Goal: Communication & Community: Answer question/provide support

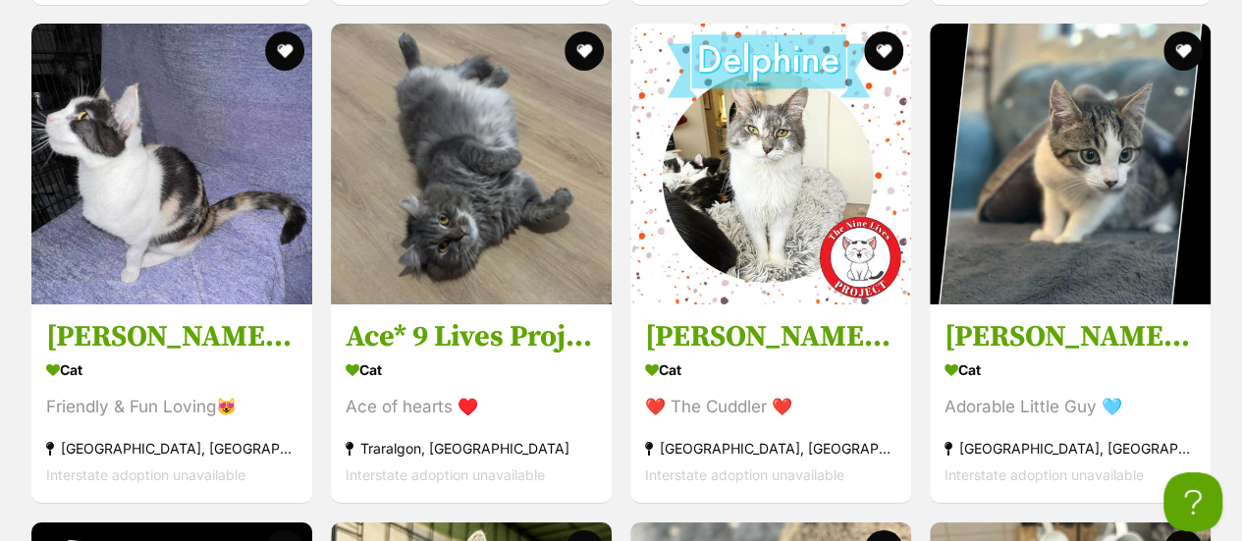
scroll to position [3552, 0]
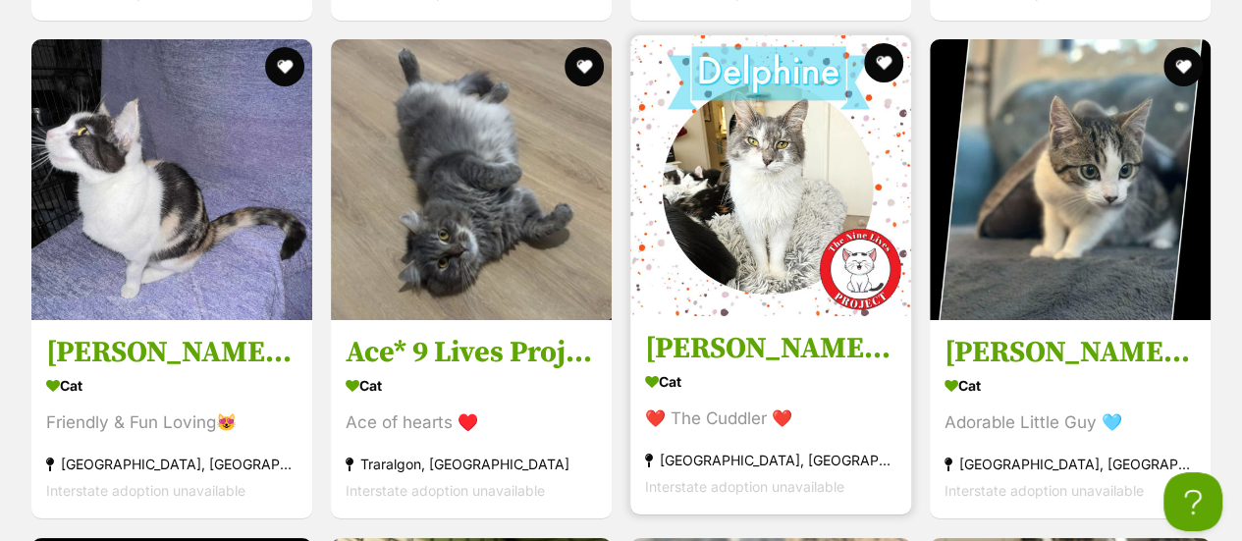
click at [760, 190] on img at bounding box center [771, 175] width 281 height 281
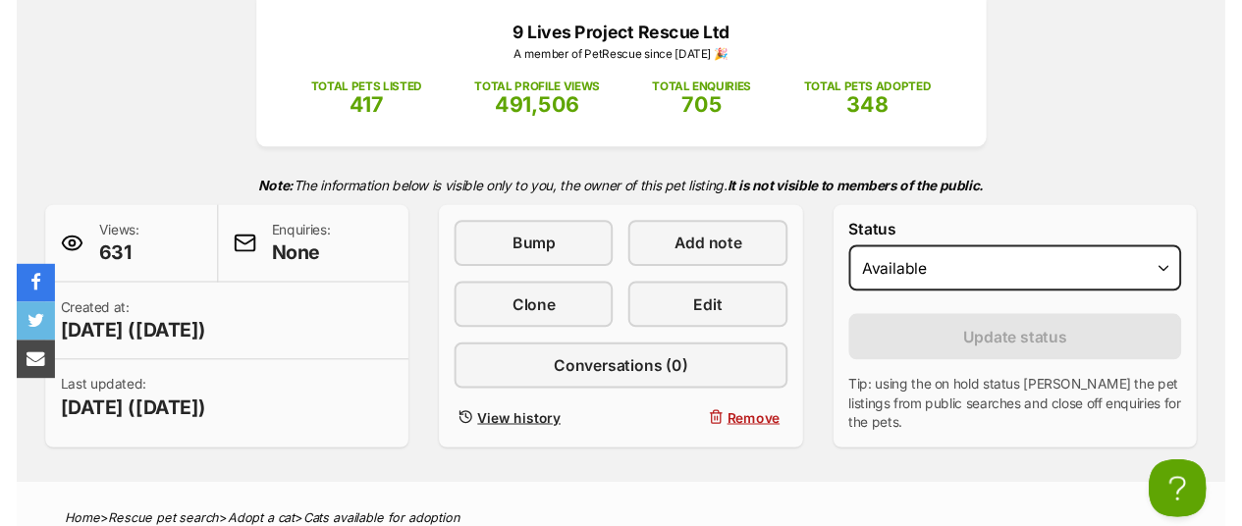
scroll to position [310, 0]
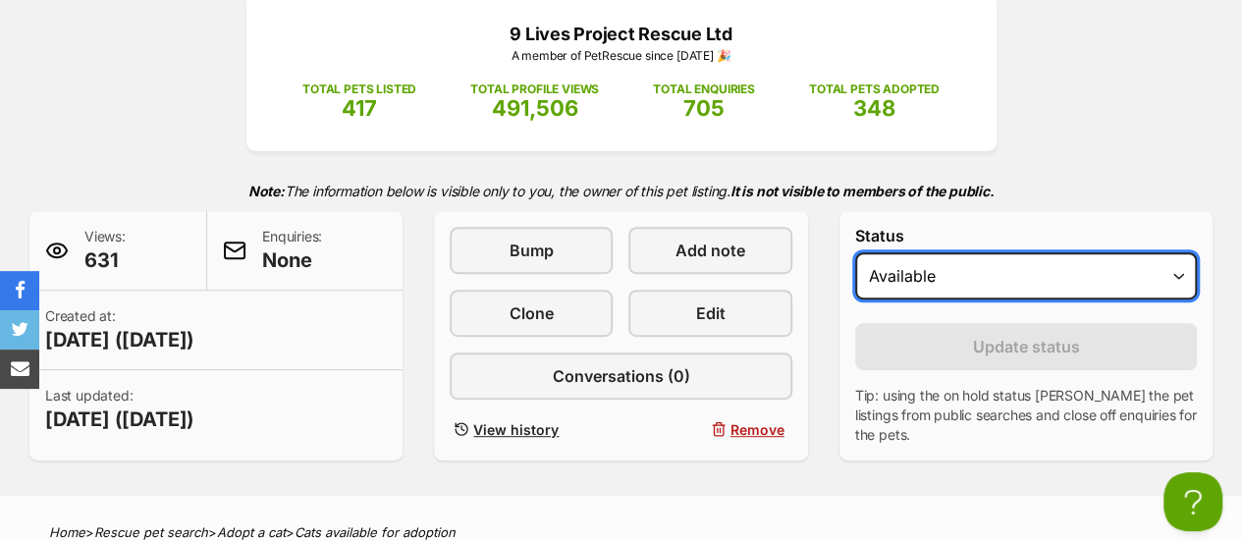
drag, startPoint x: 924, startPoint y: 258, endPoint x: 888, endPoint y: 355, distance: 102.9
click at [888, 355] on form "Status Draft Available On hold Adopted Reason Please select a reason Medical re…" at bounding box center [1026, 336] width 342 height 218
select select "rehomed"
click at [855, 252] on select "Draft Available On hold Adopted" at bounding box center [1026, 275] width 342 height 47
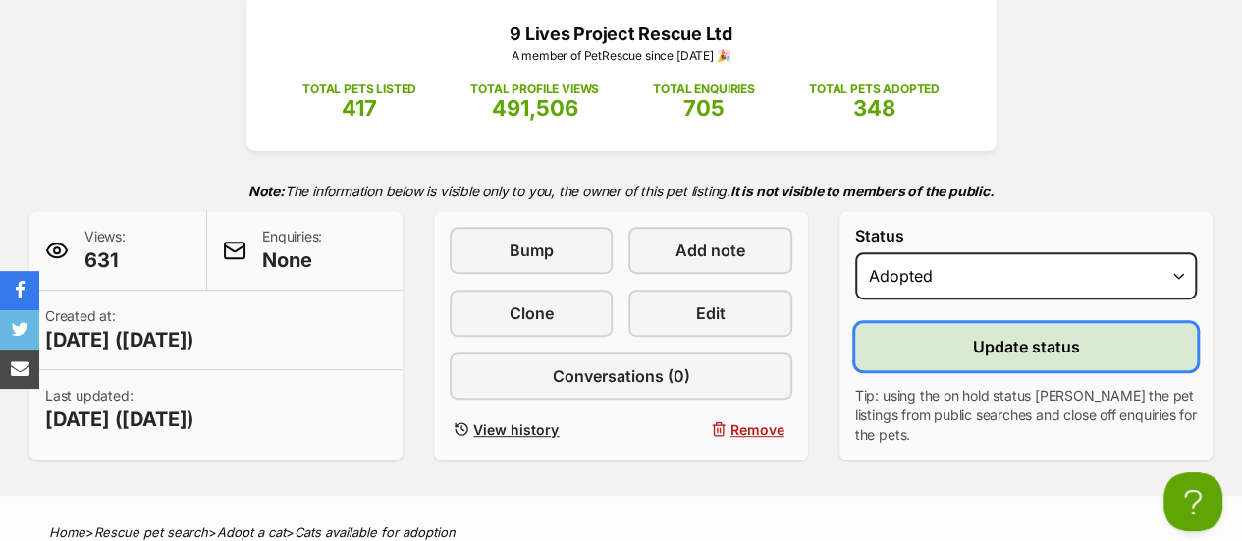
click at [905, 328] on button "Update status" at bounding box center [1026, 346] width 342 height 47
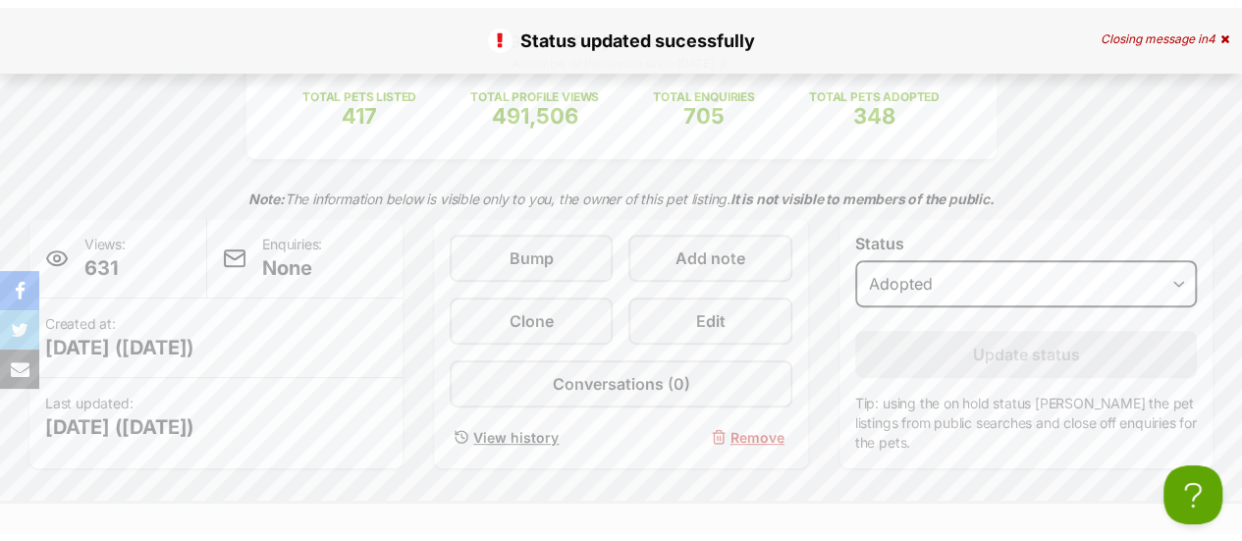
scroll to position [0, 0]
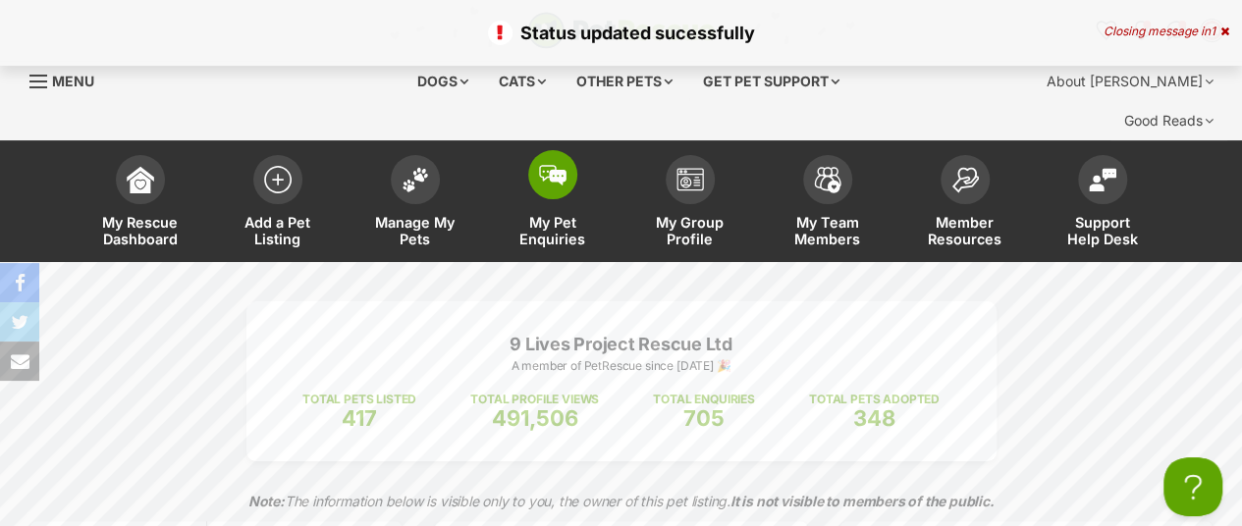
click at [565, 150] on span at bounding box center [552, 174] width 49 height 49
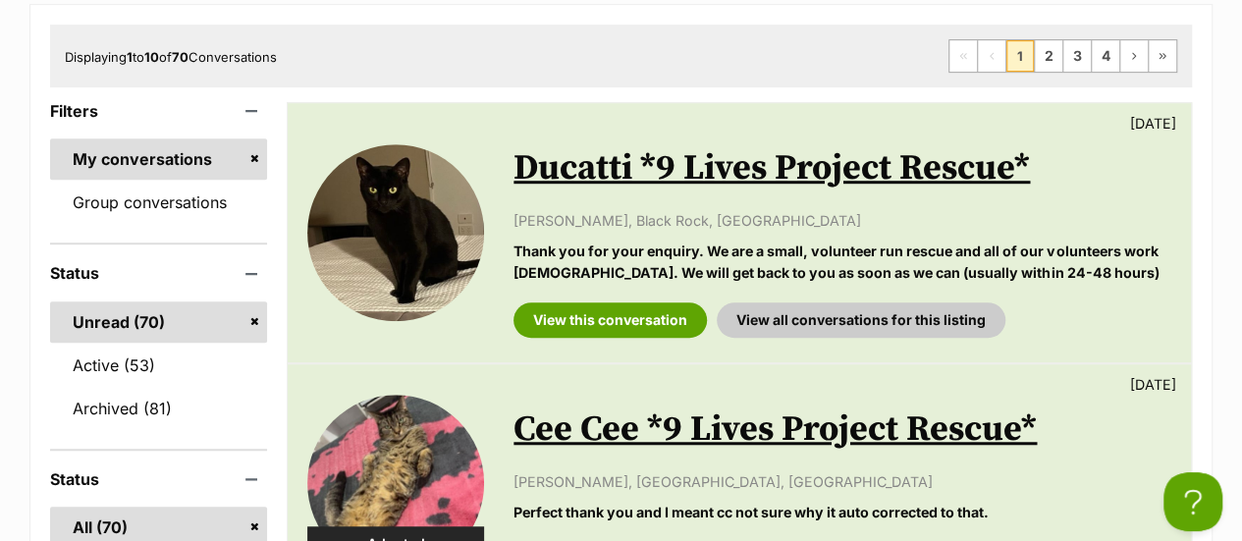
scroll to position [540, 0]
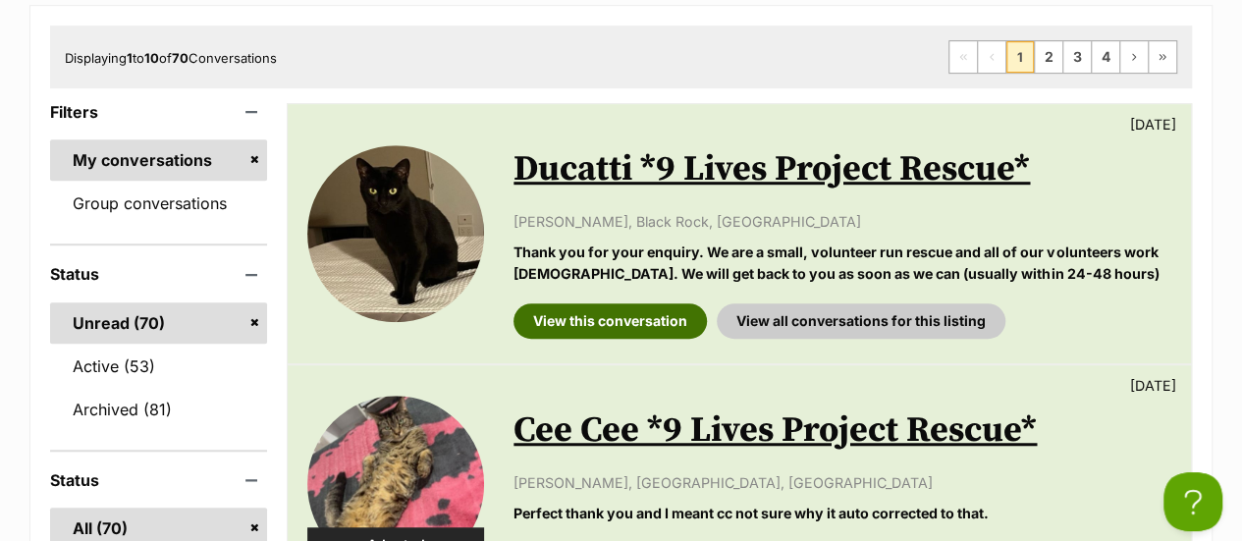
click at [666, 303] on link "View this conversation" at bounding box center [610, 320] width 193 height 35
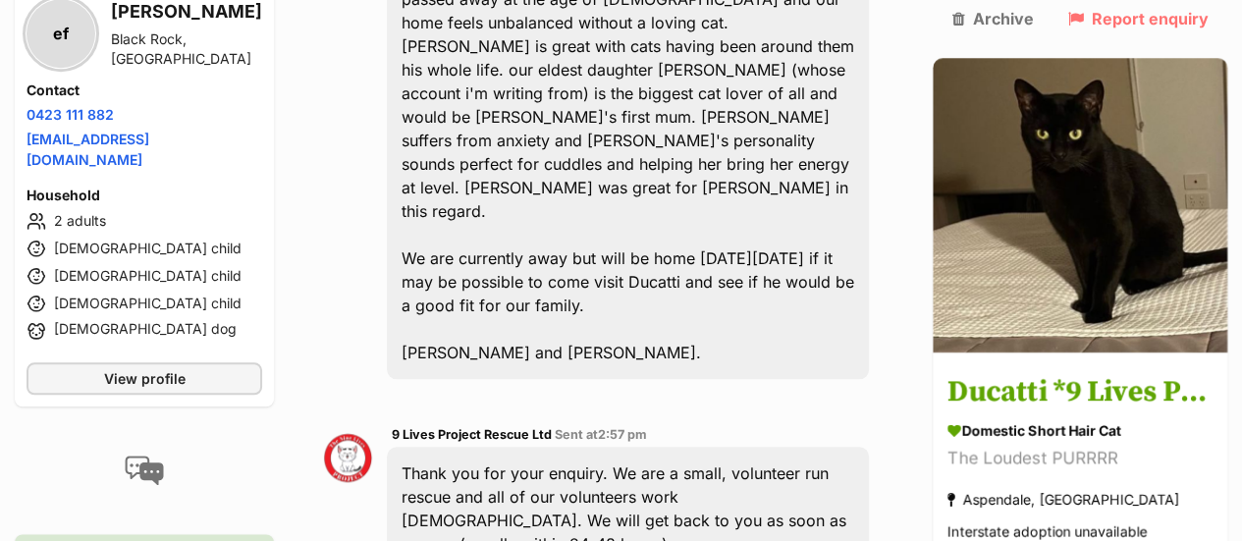
scroll to position [1408, 0]
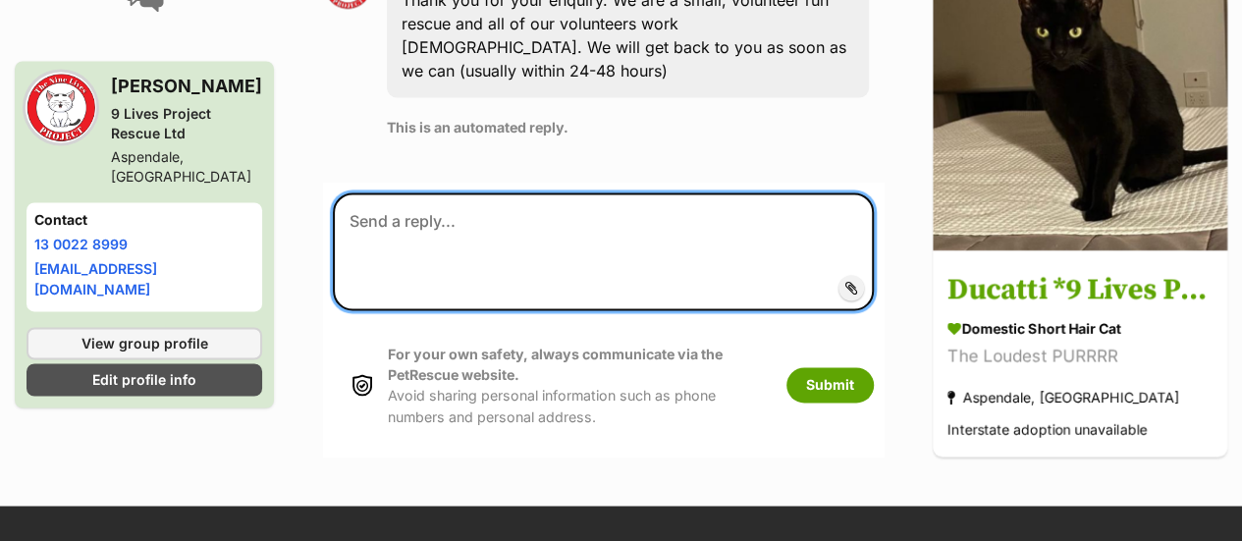
click at [554, 192] on textarea at bounding box center [603, 251] width 541 height 118
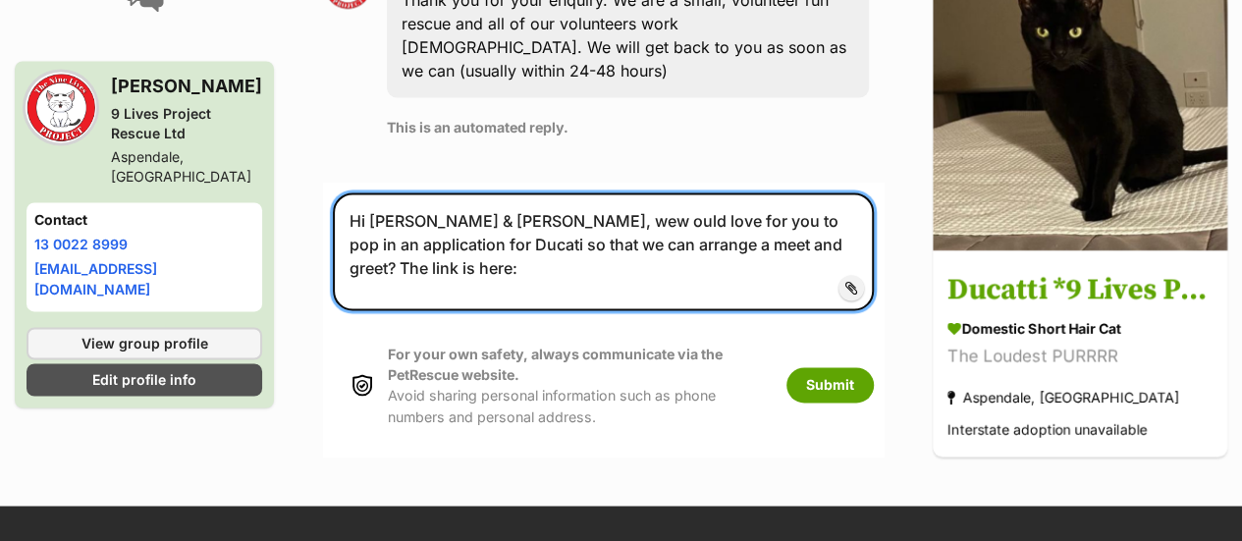
click at [721, 192] on textarea "Hi [PERSON_NAME] & [PERSON_NAME], wew ould love for you to pop in an applicatio…" at bounding box center [603, 251] width 541 height 118
click at [857, 192] on textarea "Hi [PERSON_NAME] & [PERSON_NAME], wew ould love for you to pop in an applicatio…" at bounding box center [603, 251] width 541 height 118
paste textarea "[URL][DOMAIN_NAME]"
type textarea "Hi [PERSON_NAME] & [PERSON_NAME], wew ould love for you to pop in an applicatio…"
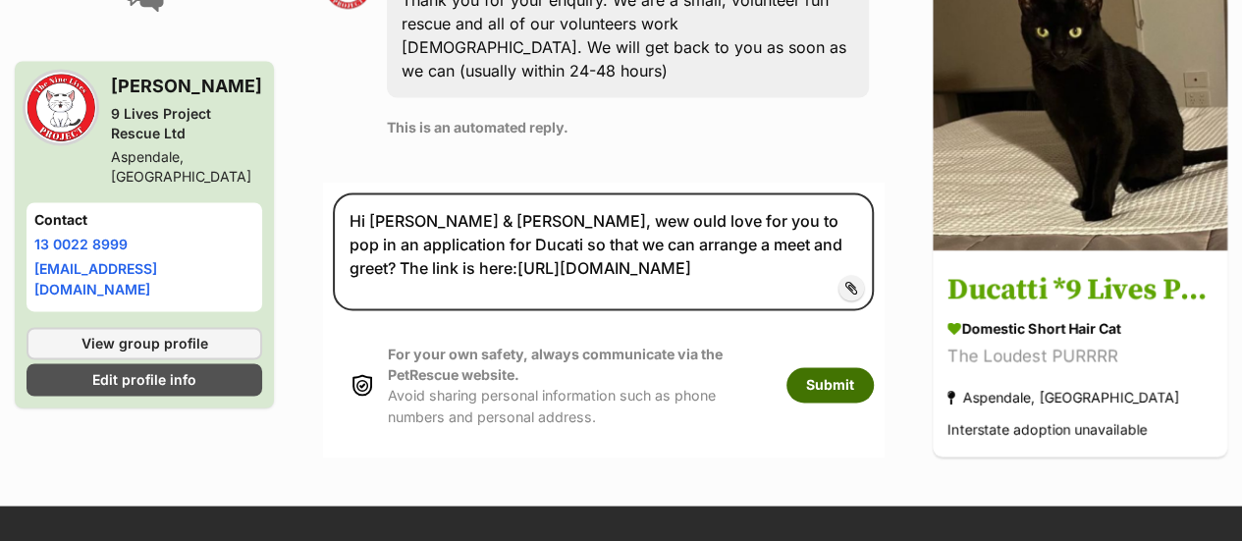
click at [807, 367] on button "Submit" at bounding box center [830, 384] width 87 height 35
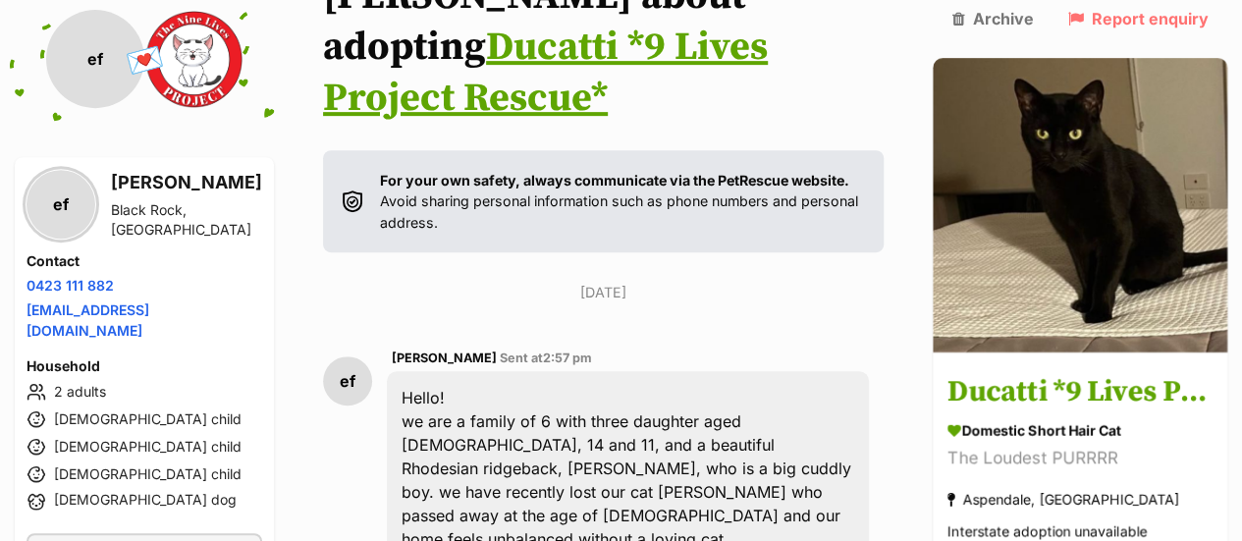
scroll to position [293, 0]
